Goal: Transaction & Acquisition: Purchase product/service

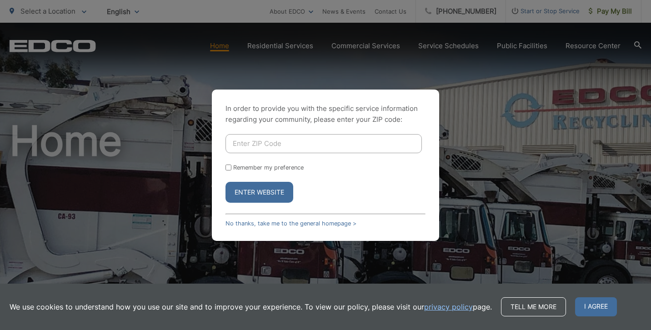
click at [265, 137] on input "Enter ZIP Code" at bounding box center [323, 143] width 196 height 19
type input "92069"
click at [249, 186] on button "Enter Website" at bounding box center [259, 192] width 68 height 21
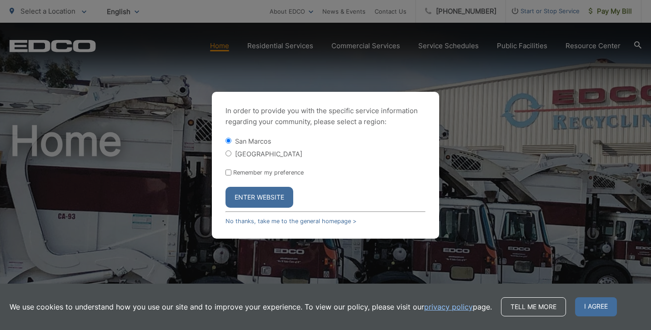
click at [250, 201] on button "Enter Website" at bounding box center [259, 197] width 68 height 21
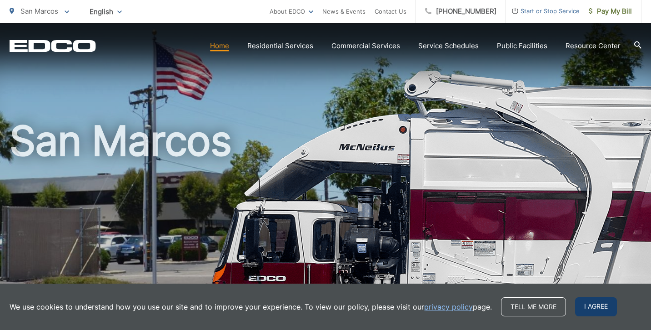
click at [590, 305] on span "I agree" at bounding box center [596, 306] width 42 height 19
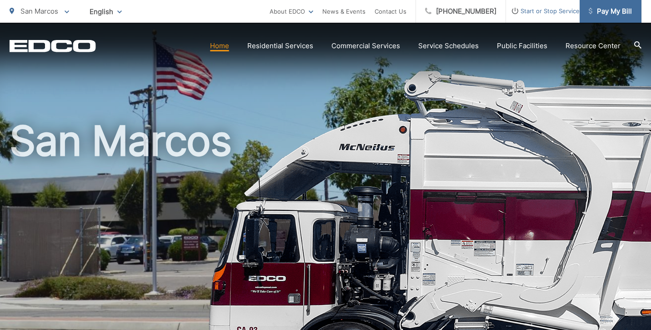
click at [606, 15] on span "Pay My Bill" at bounding box center [610, 11] width 43 height 11
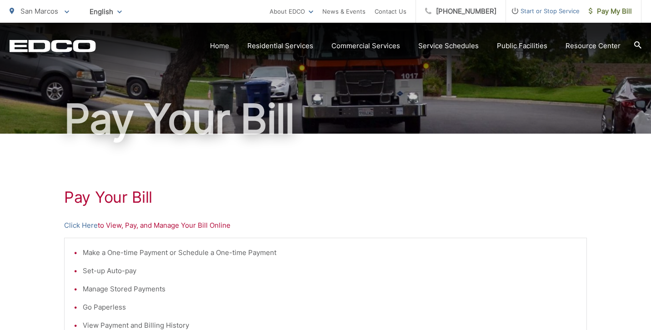
scroll to position [49, 0]
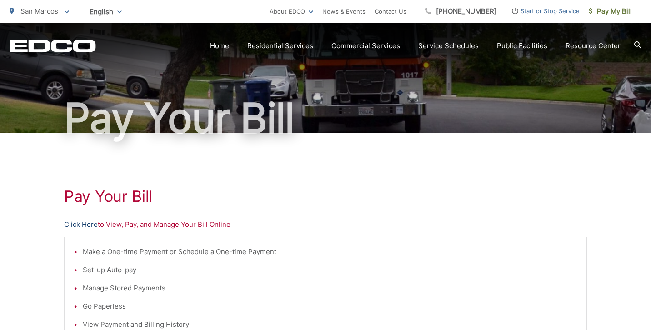
click at [88, 225] on link "Click Here" at bounding box center [81, 224] width 34 height 11
